Goal: Transaction & Acquisition: Purchase product/service

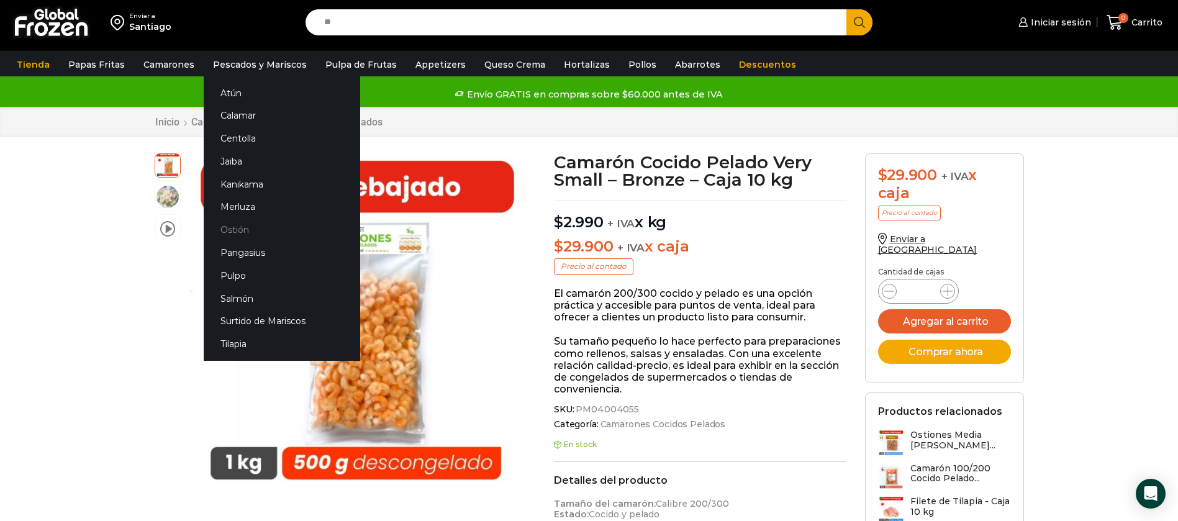
click at [232, 230] on link "Ostión" at bounding box center [282, 229] width 156 height 23
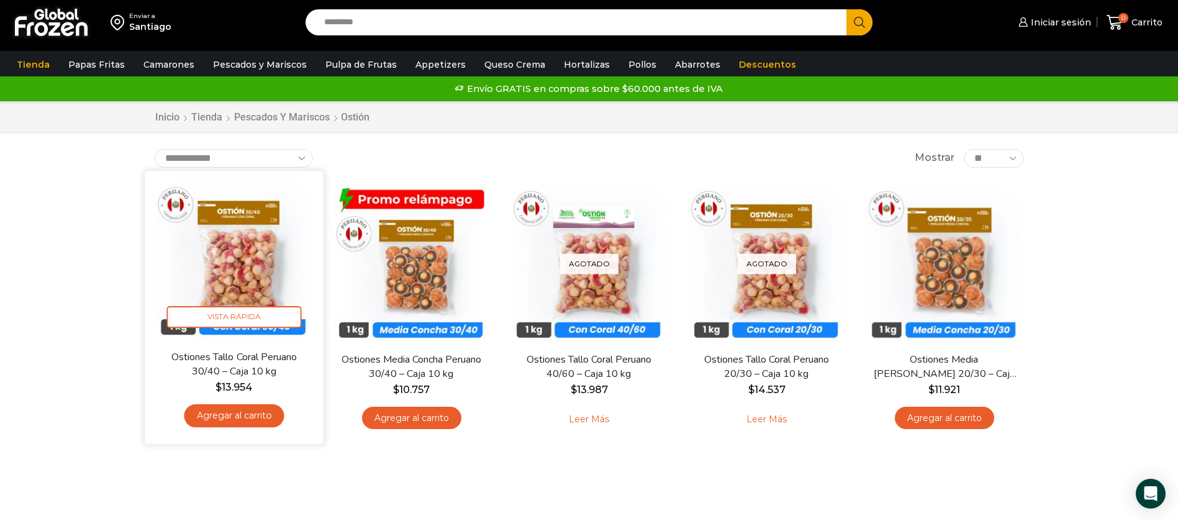
click at [232, 261] on img at bounding box center [234, 260] width 160 height 160
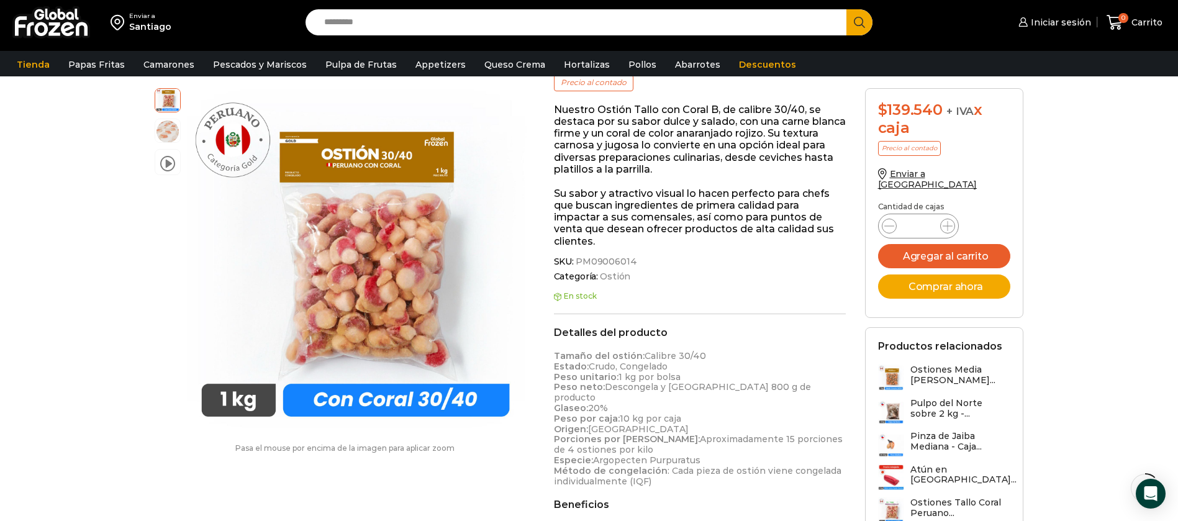
scroll to position [187, 0]
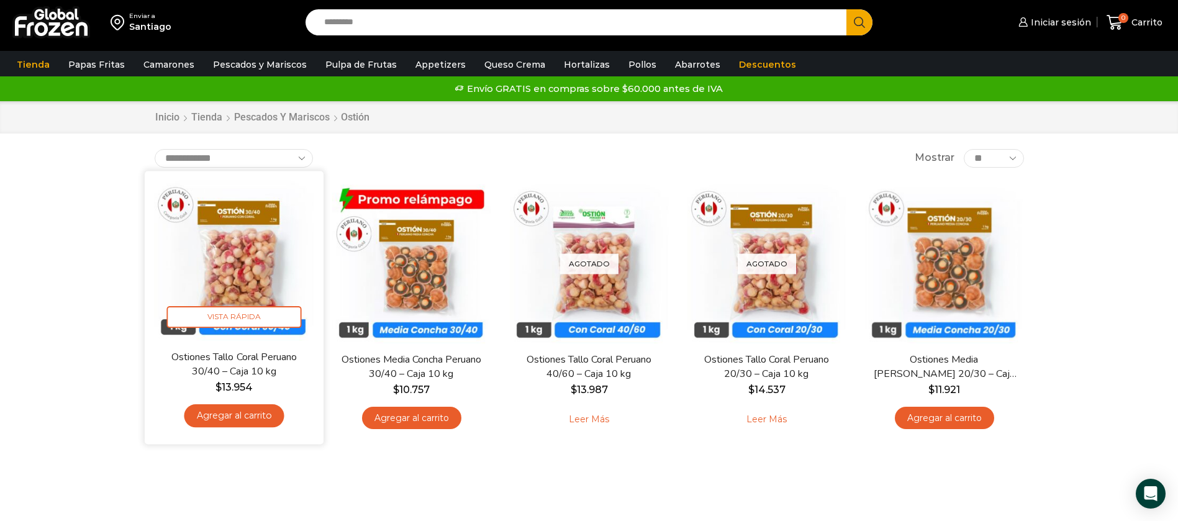
click at [232, 266] on img at bounding box center [234, 260] width 160 height 160
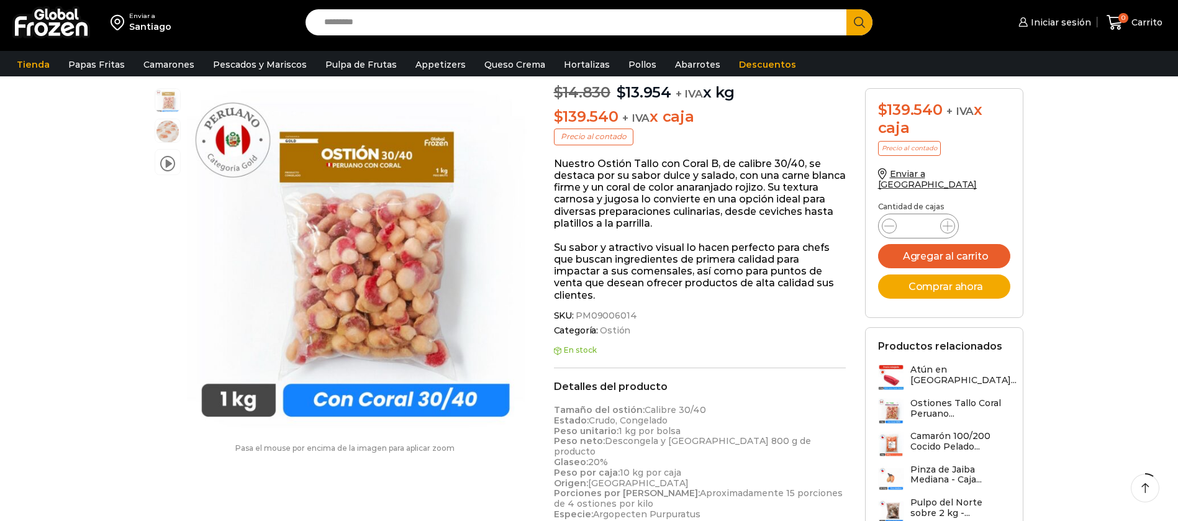
scroll to position [187, 0]
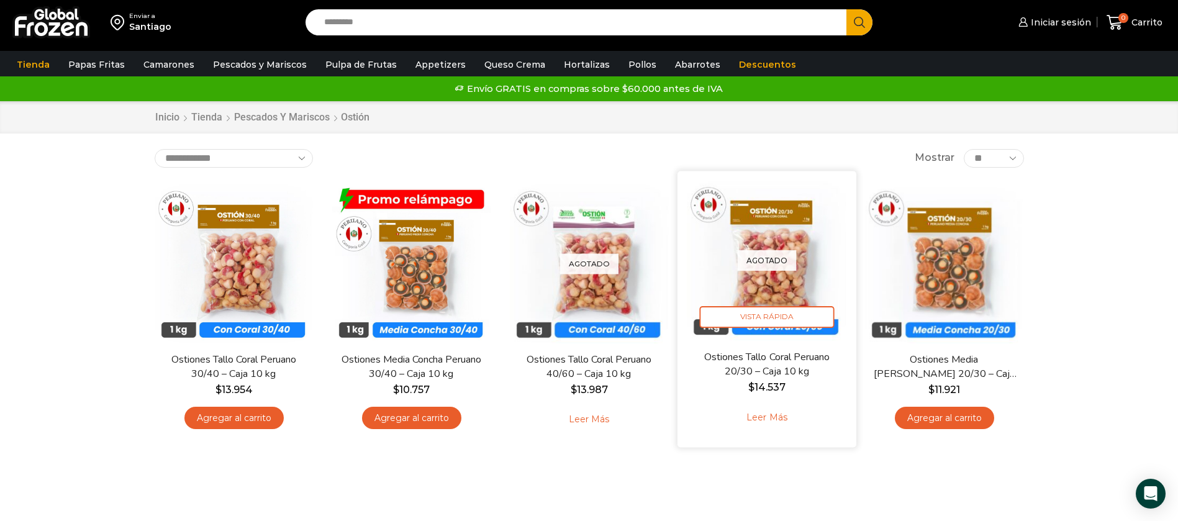
click at [782, 287] on div "Agotado [GEOGRAPHIC_DATA]" at bounding box center [767, 260] width 160 height 160
click at [757, 220] on div "Agotado [GEOGRAPHIC_DATA]" at bounding box center [767, 260] width 160 height 160
click at [812, 397] on div "Ostiones Tallo Coral Peruano 20/30 – Caja 10 kg $ 14.537 Leer más" at bounding box center [767, 393] width 160 height 88
click at [786, 271] on div "Agotado [GEOGRAPHIC_DATA]" at bounding box center [767, 260] width 160 height 160
click at [768, 333] on div "Agotado [GEOGRAPHIC_DATA]" at bounding box center [767, 260] width 160 height 160
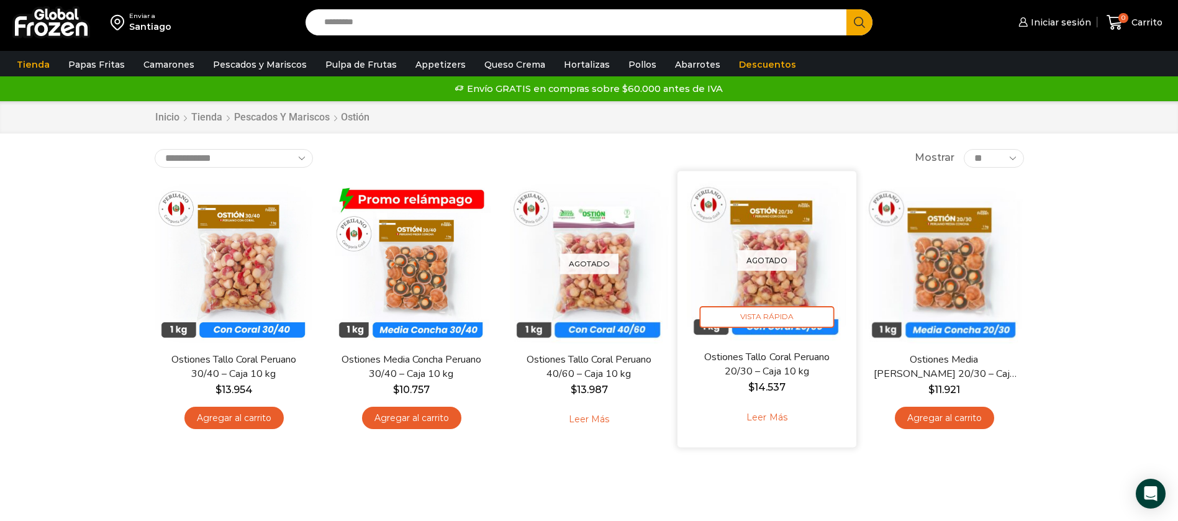
click at [780, 223] on div "Agotado [GEOGRAPHIC_DATA]" at bounding box center [767, 260] width 160 height 160
click at [736, 439] on div "Agotado [GEOGRAPHIC_DATA] Ostiones Tallo Coral Peruano 20/30 – Caja 10 kg $ 14.…" at bounding box center [766, 309] width 179 height 276
click at [809, 263] on div "Agotado [GEOGRAPHIC_DATA]" at bounding box center [767, 260] width 160 height 160
